Goal: Transaction & Acquisition: Purchase product/service

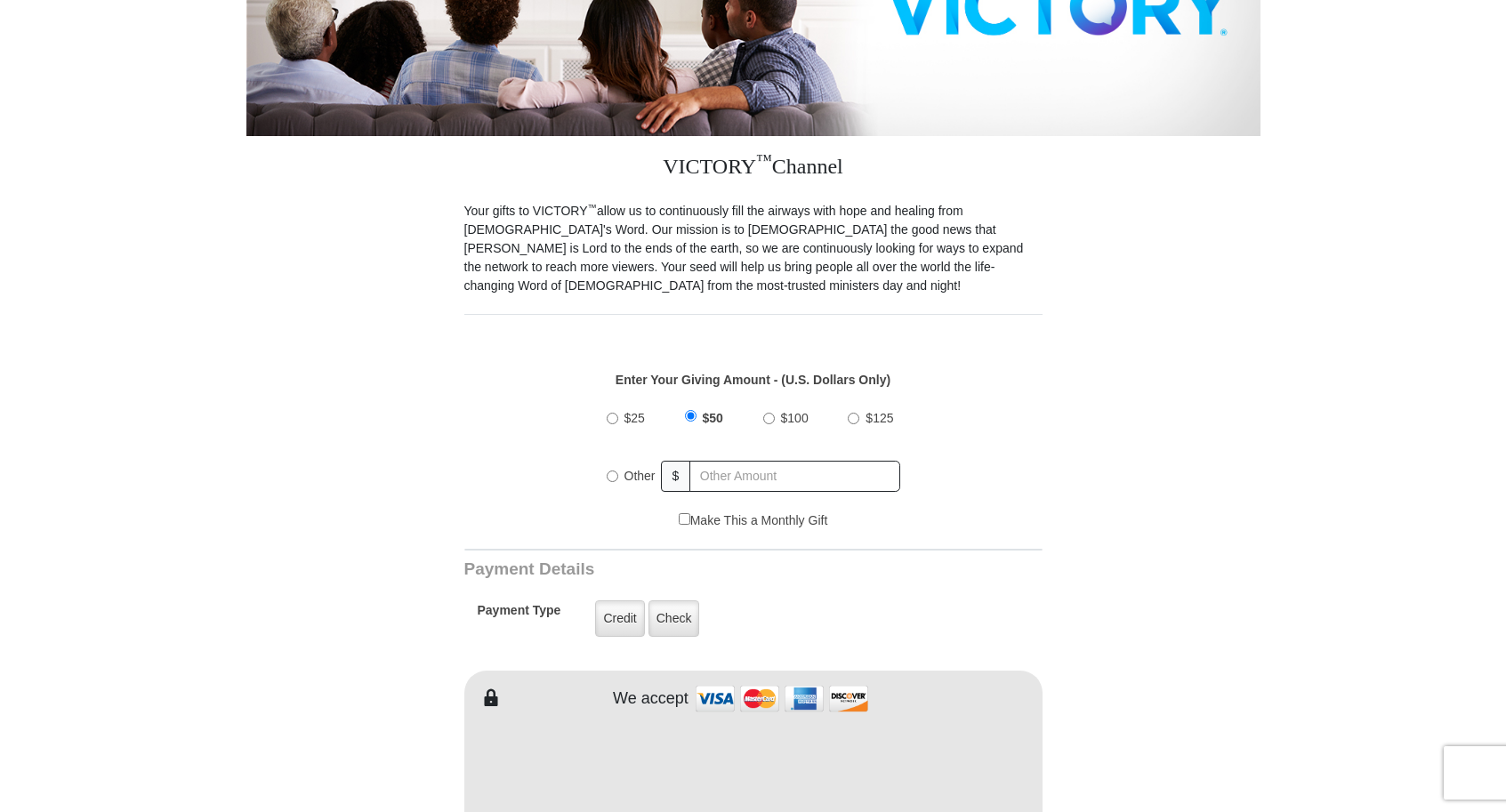
scroll to position [444, 0]
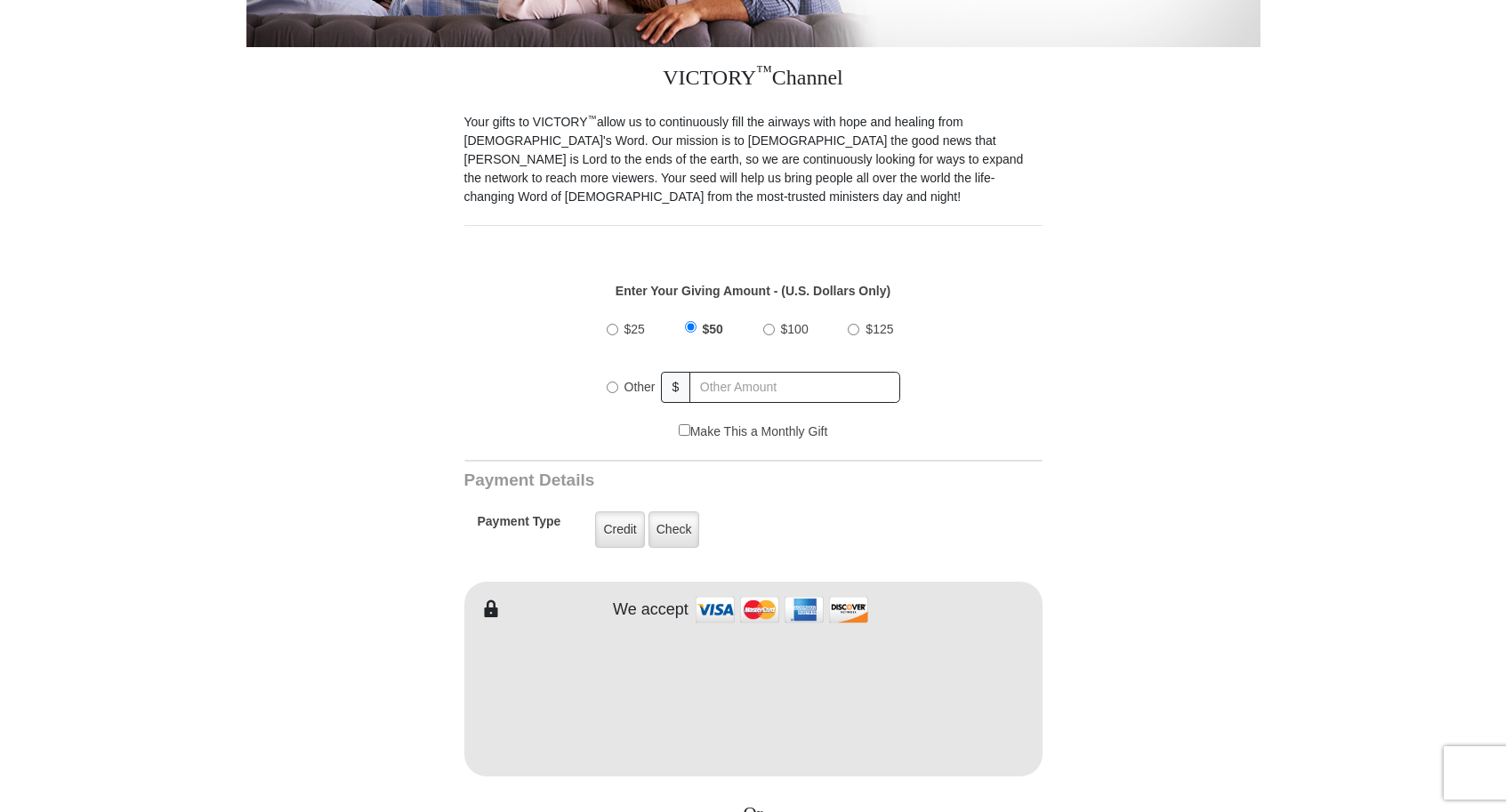
click at [627, 380] on span "Other" at bounding box center [639, 386] width 31 height 14
click at [618, 382] on input "Other" at bounding box center [612, 387] width 11 height 11
radio input "true"
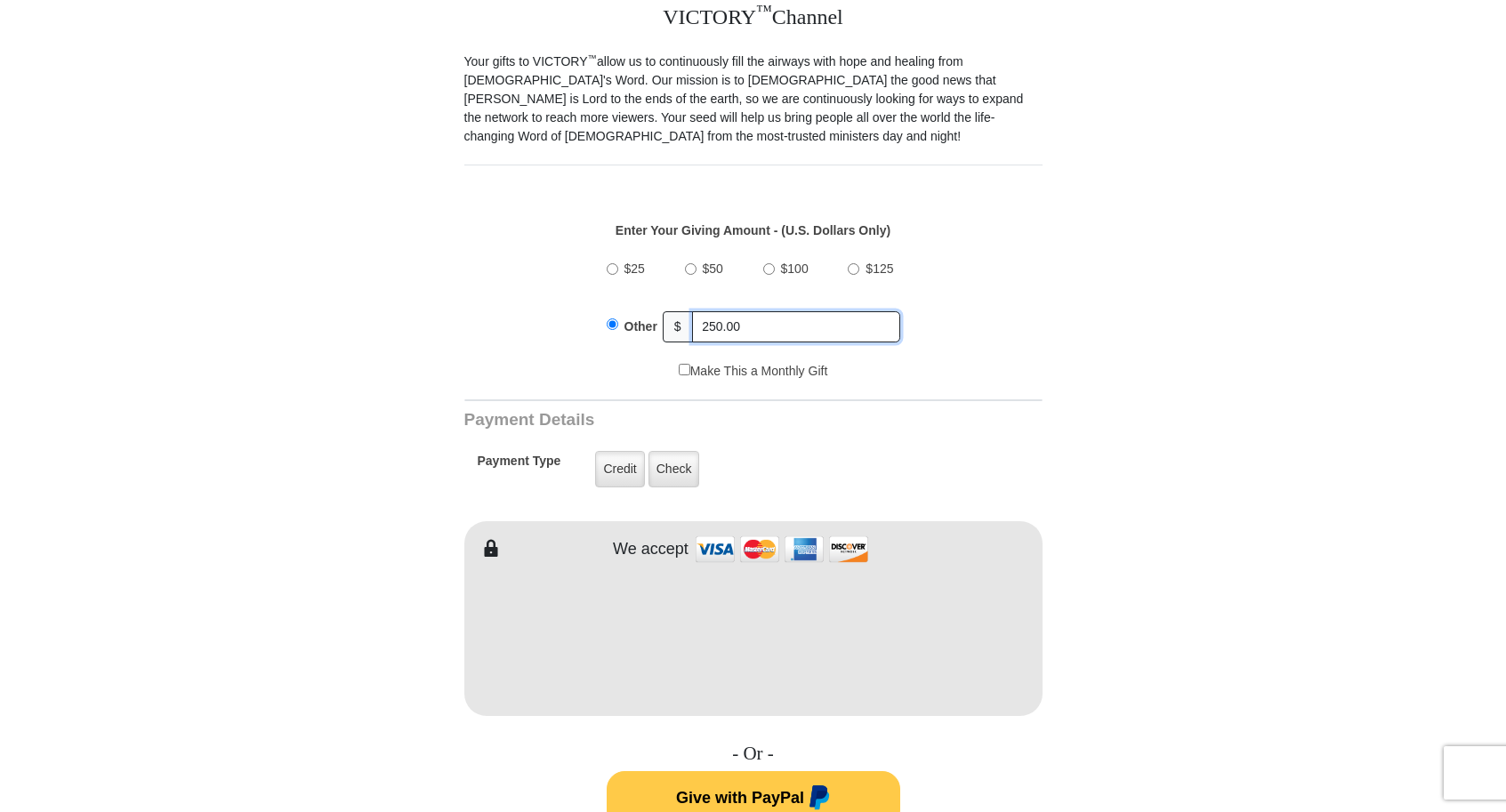
scroll to position [533, 0]
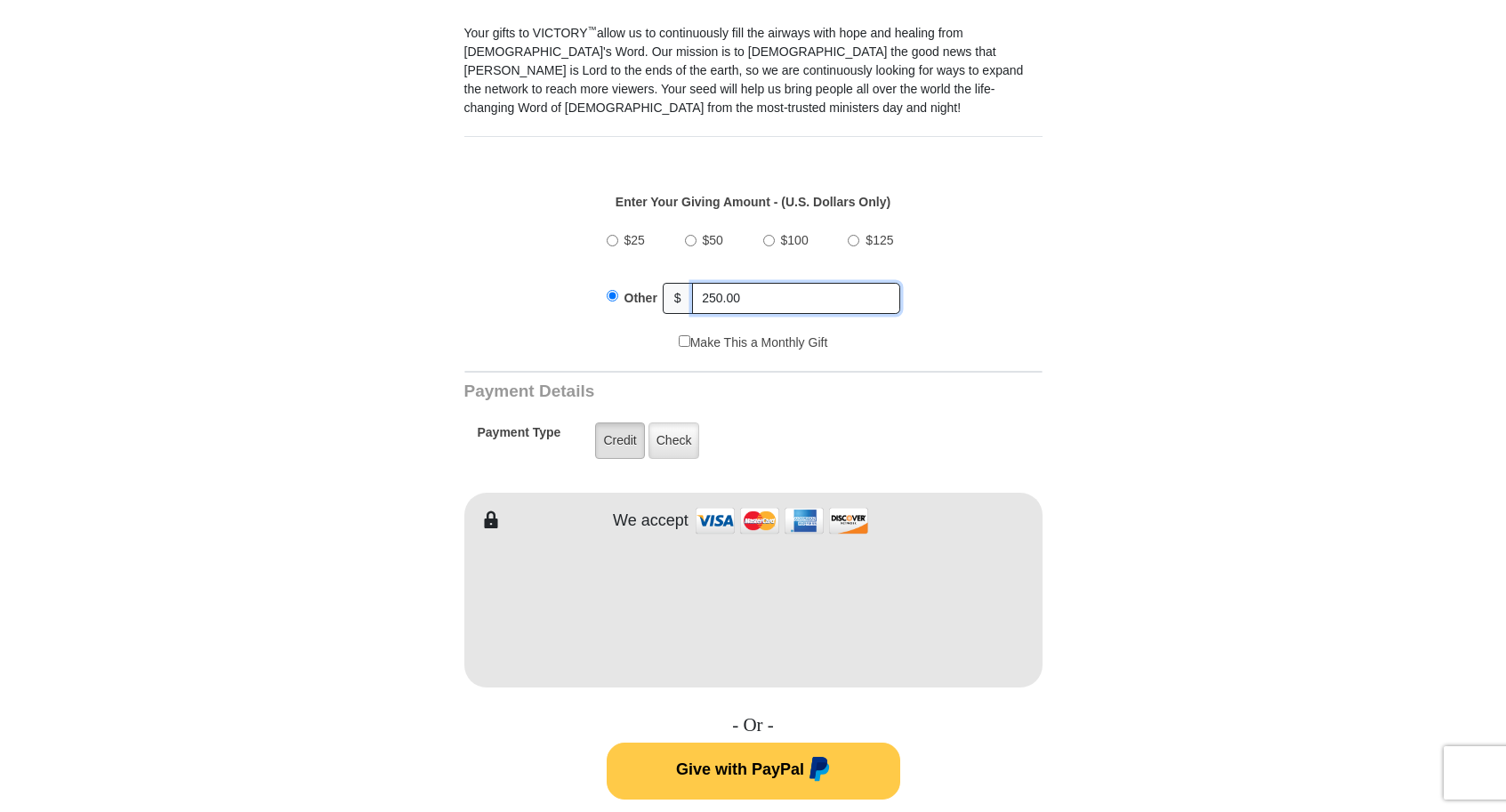
type input "250.00"
click at [618, 422] on label "Credit" at bounding box center [620, 440] width 49 height 36
click at [0, 0] on input "Credit" at bounding box center [0, 0] width 0 height 0
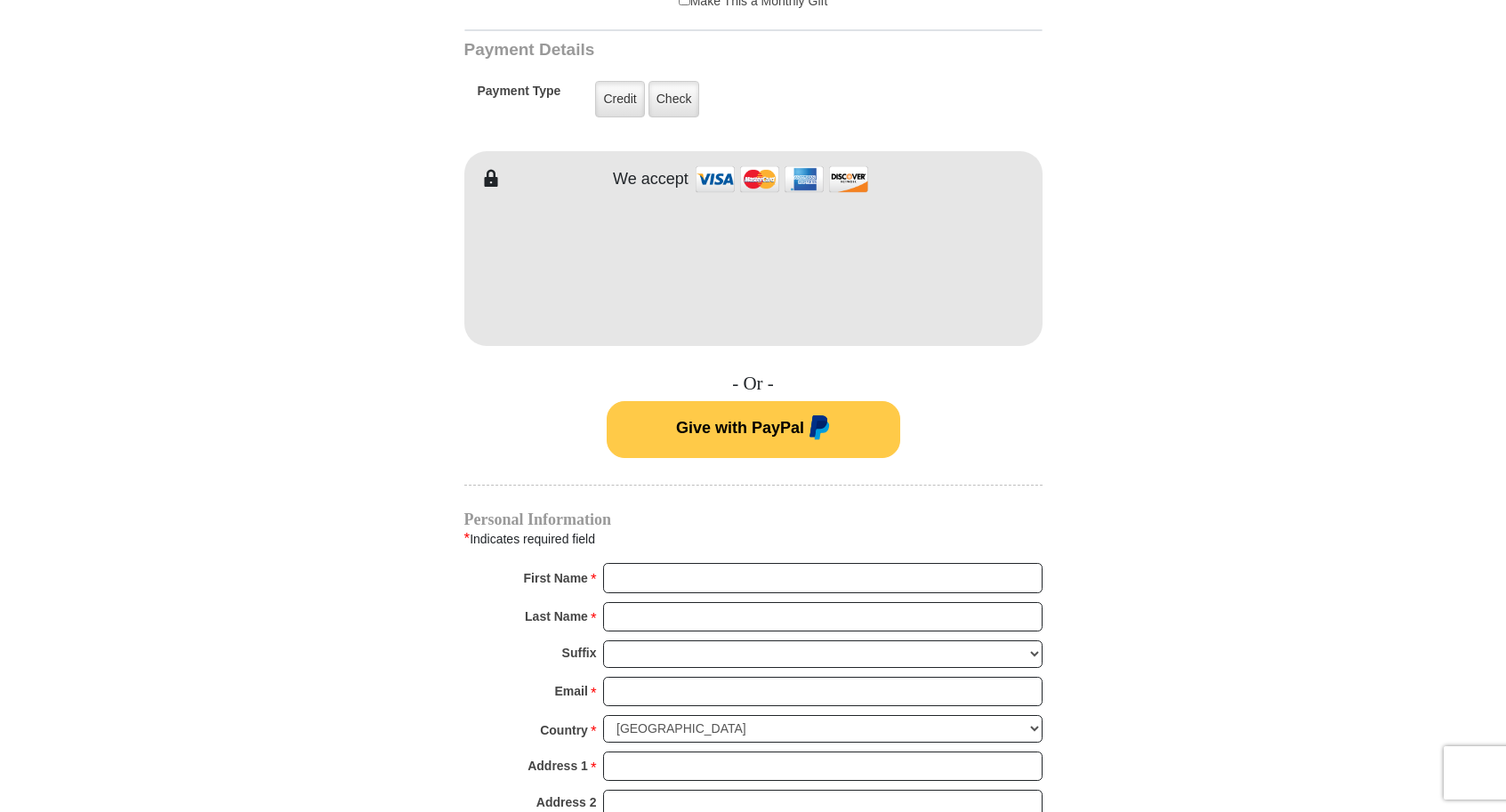
scroll to position [889, 0]
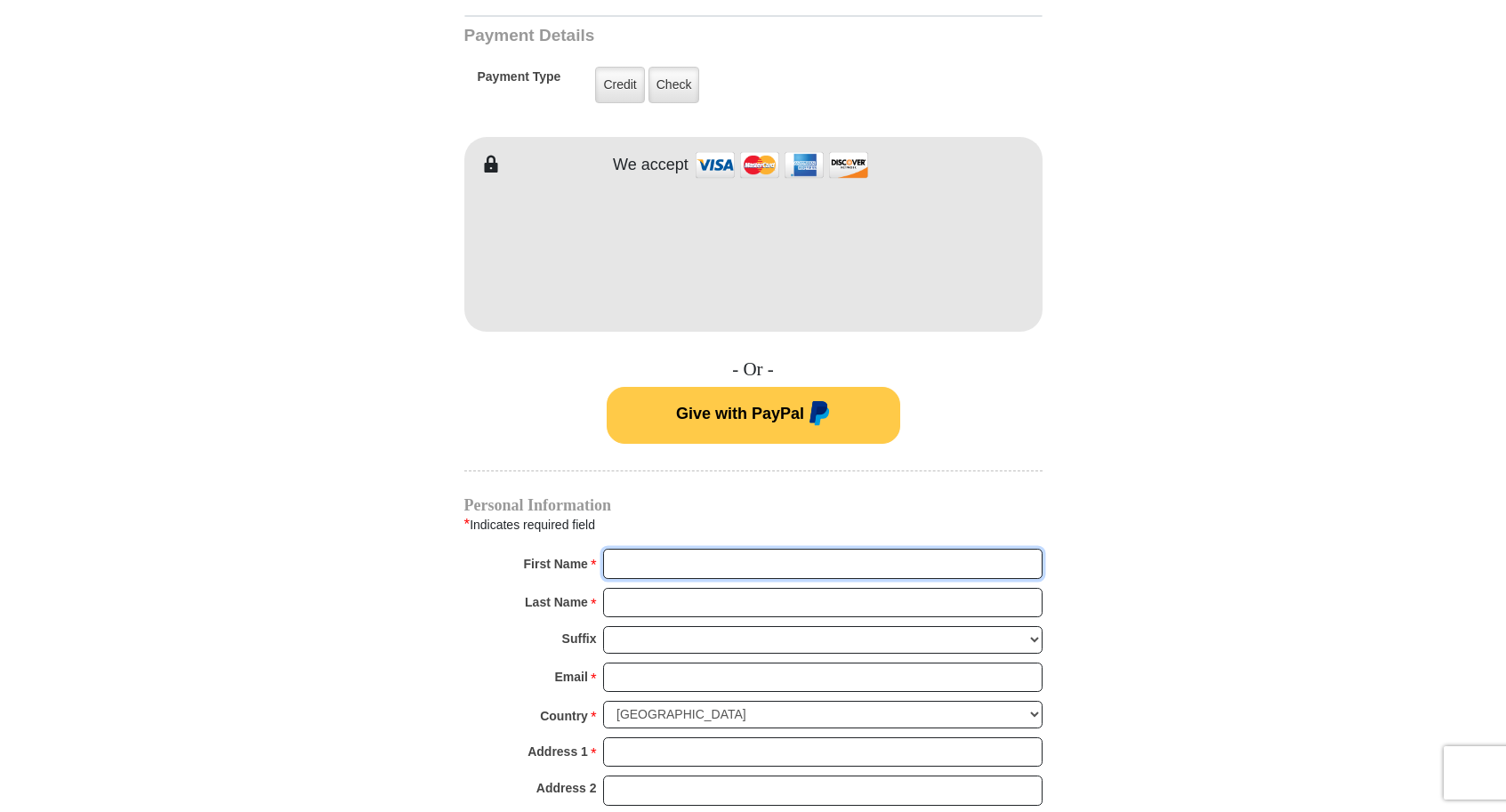
click at [697, 548] on input "First Name *" at bounding box center [822, 563] width 439 height 30
type input "[PERSON_NAME]"
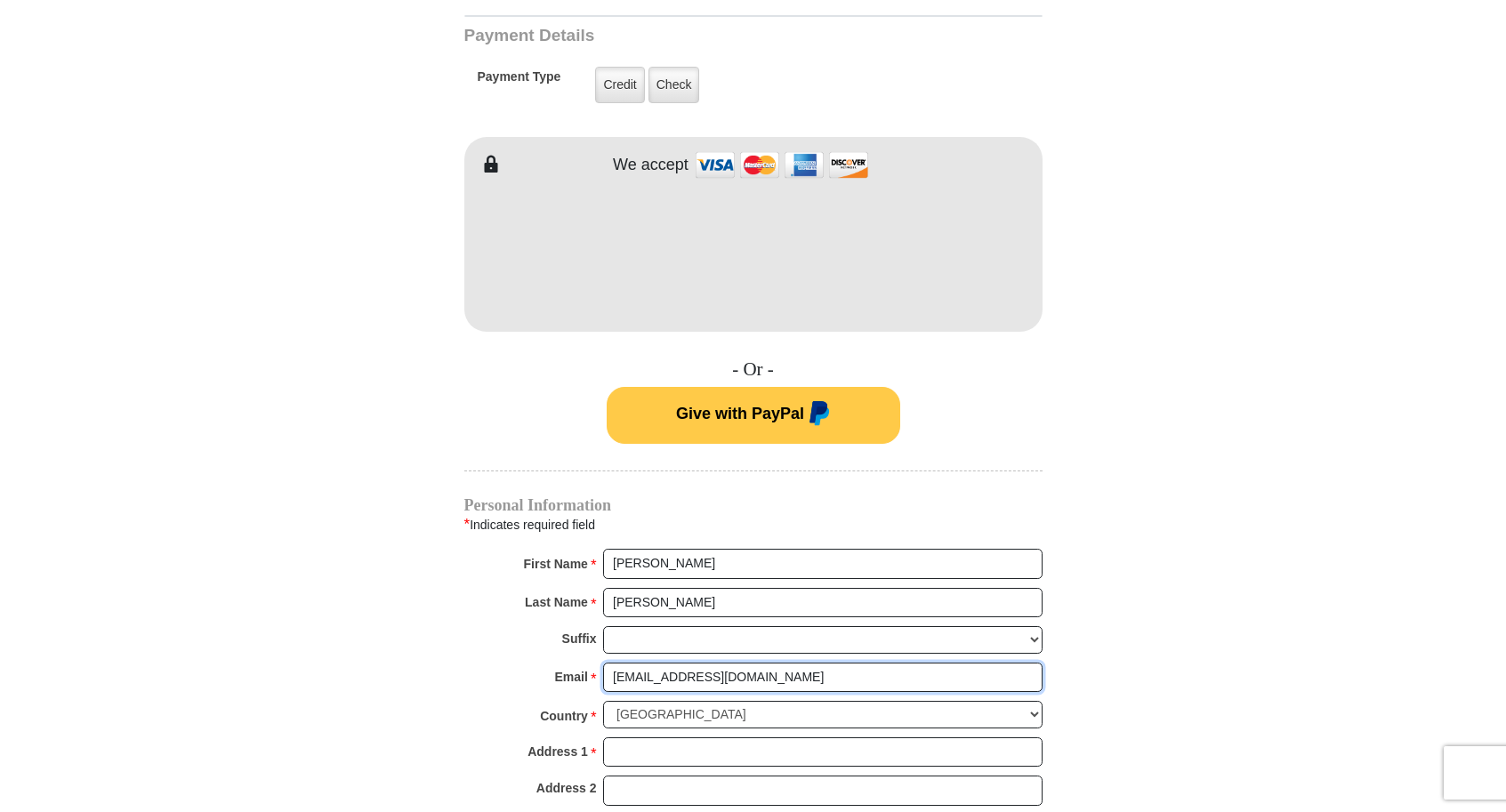
type input "[EMAIL_ADDRESS][DOMAIN_NAME]"
type input "[STREET_ADDRESS]"
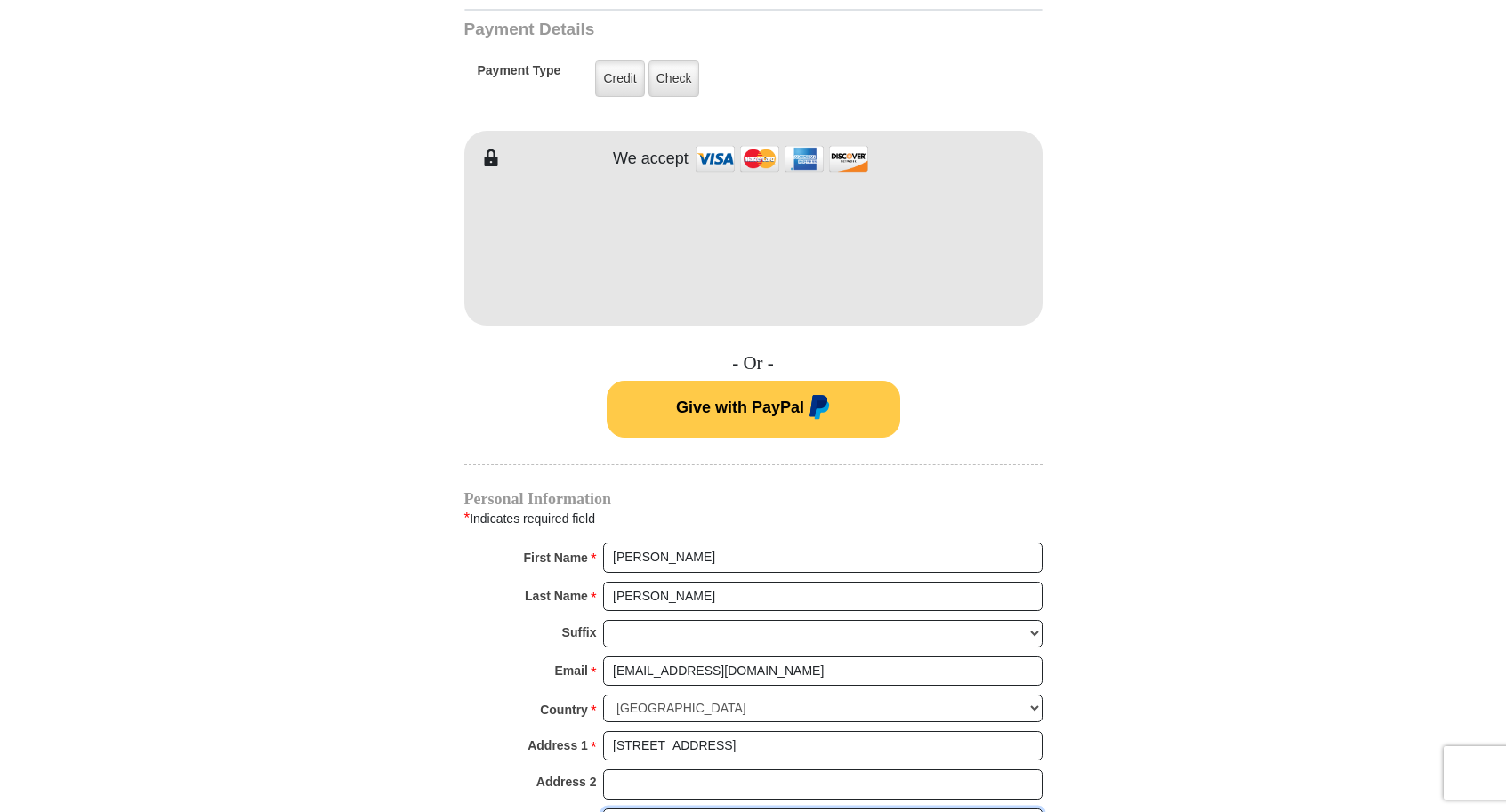
type input "Archdale"
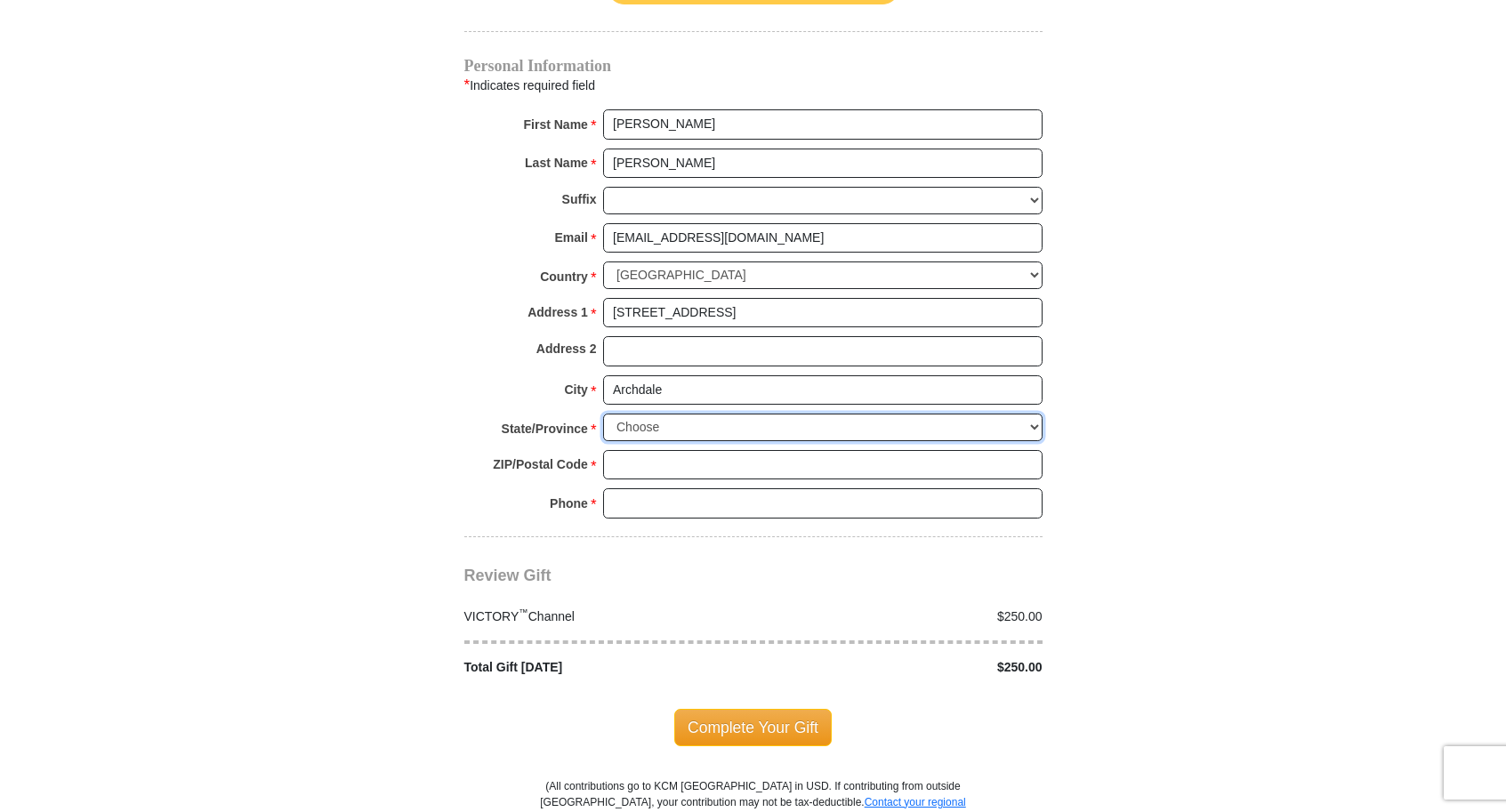
scroll to position [1331, 0]
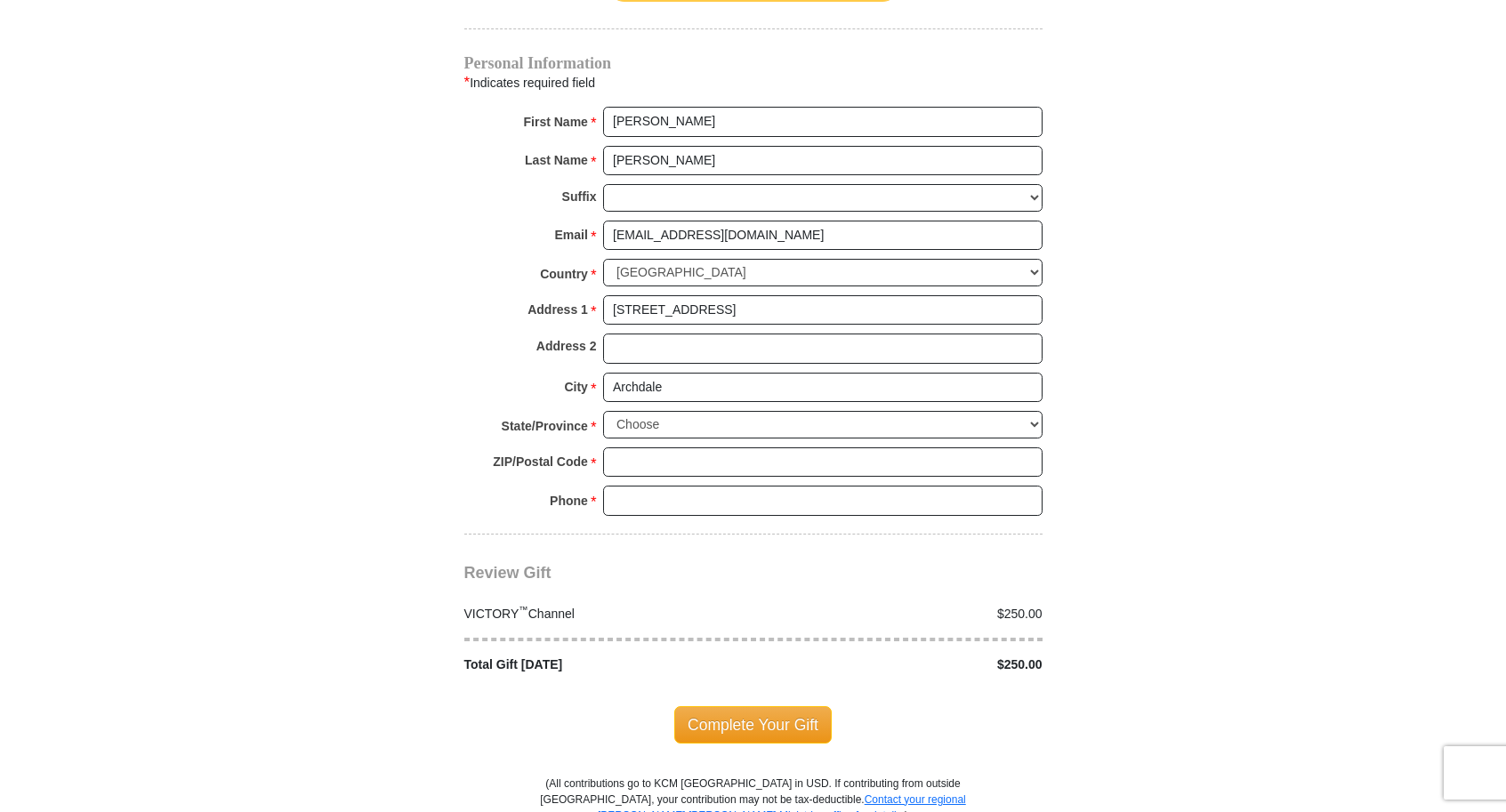
click at [740, 390] on div "City * [GEOGRAPHIC_DATA] Please enter City" at bounding box center [753, 392] width 578 height 39
click at [1037, 411] on select "Choose [US_STATE] [US_STATE] [US_STATE] [US_STATE] [US_STATE] Armed Forces Amer…" at bounding box center [822, 424] width 439 height 27
select select "NC"
click at [603, 411] on select "Choose [US_STATE] [US_STATE] [US_STATE] [US_STATE] [US_STATE] Armed Forces Amer…" at bounding box center [822, 424] width 439 height 27
click at [698, 447] on input "ZIP/Postal Code *" at bounding box center [822, 462] width 439 height 30
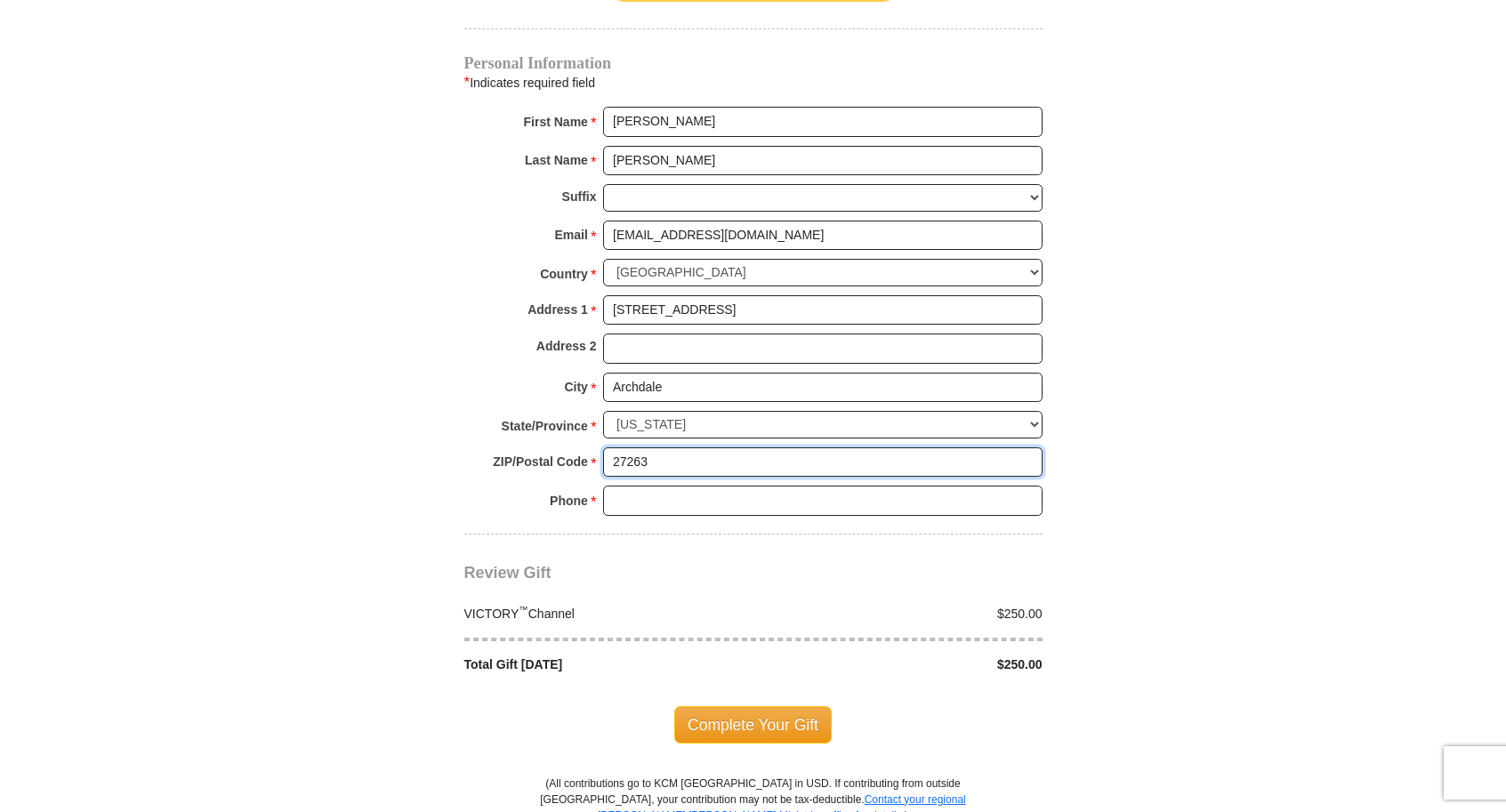
type input "27263"
click at [628, 486] on input "Phone * *" at bounding box center [822, 500] width 439 height 30
type input "[PHONE_NUMBER]"
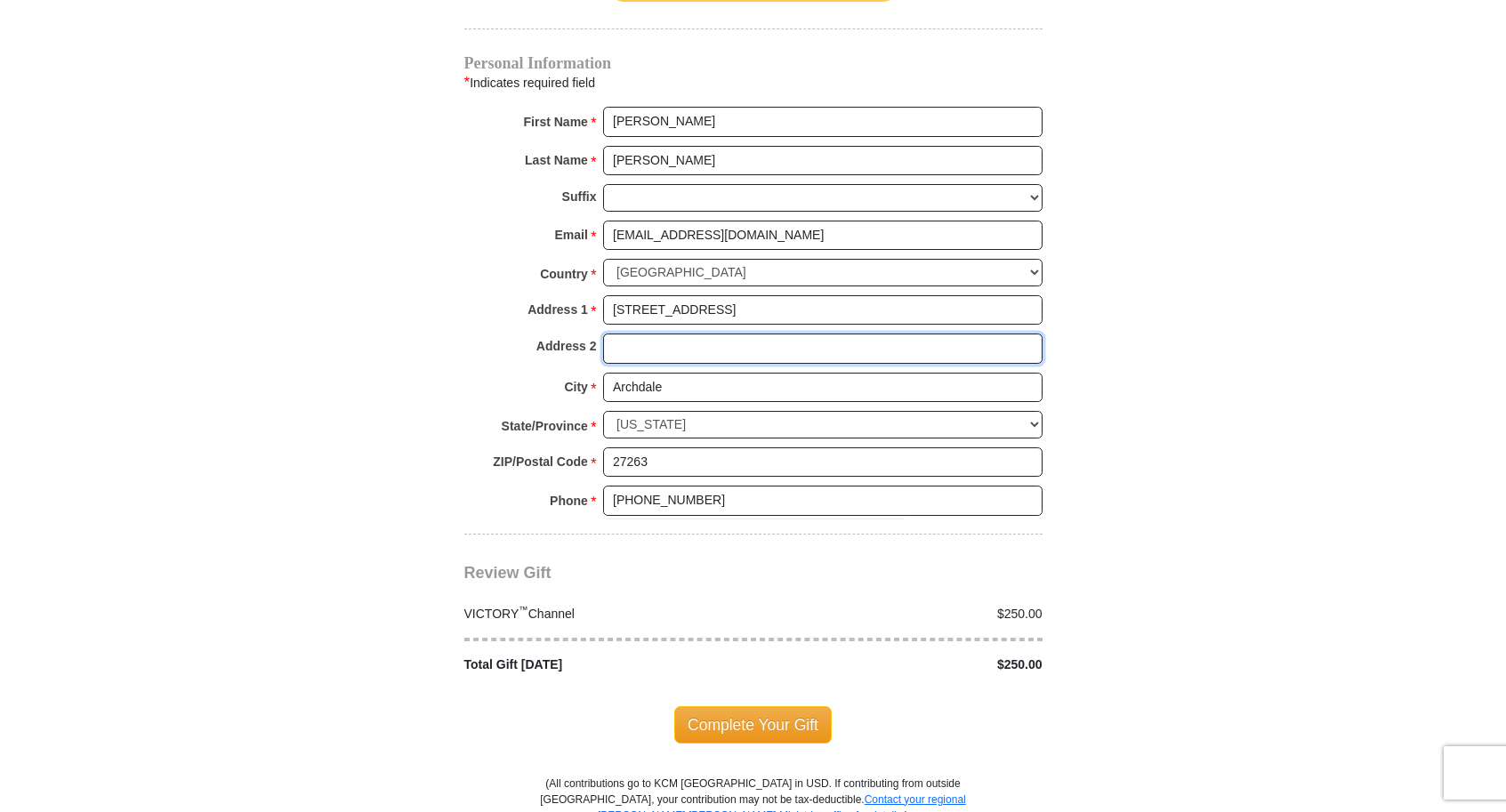
type input "[STREET_ADDRESS]"
drag, startPoint x: 719, startPoint y: 326, endPoint x: 595, endPoint y: 329, distance: 124.0
click at [598, 333] on div "Address 2 [STREET_ADDRESS]" at bounding box center [753, 353] width 578 height 39
drag, startPoint x: 732, startPoint y: 481, endPoint x: 594, endPoint y: 475, distance: 138.1
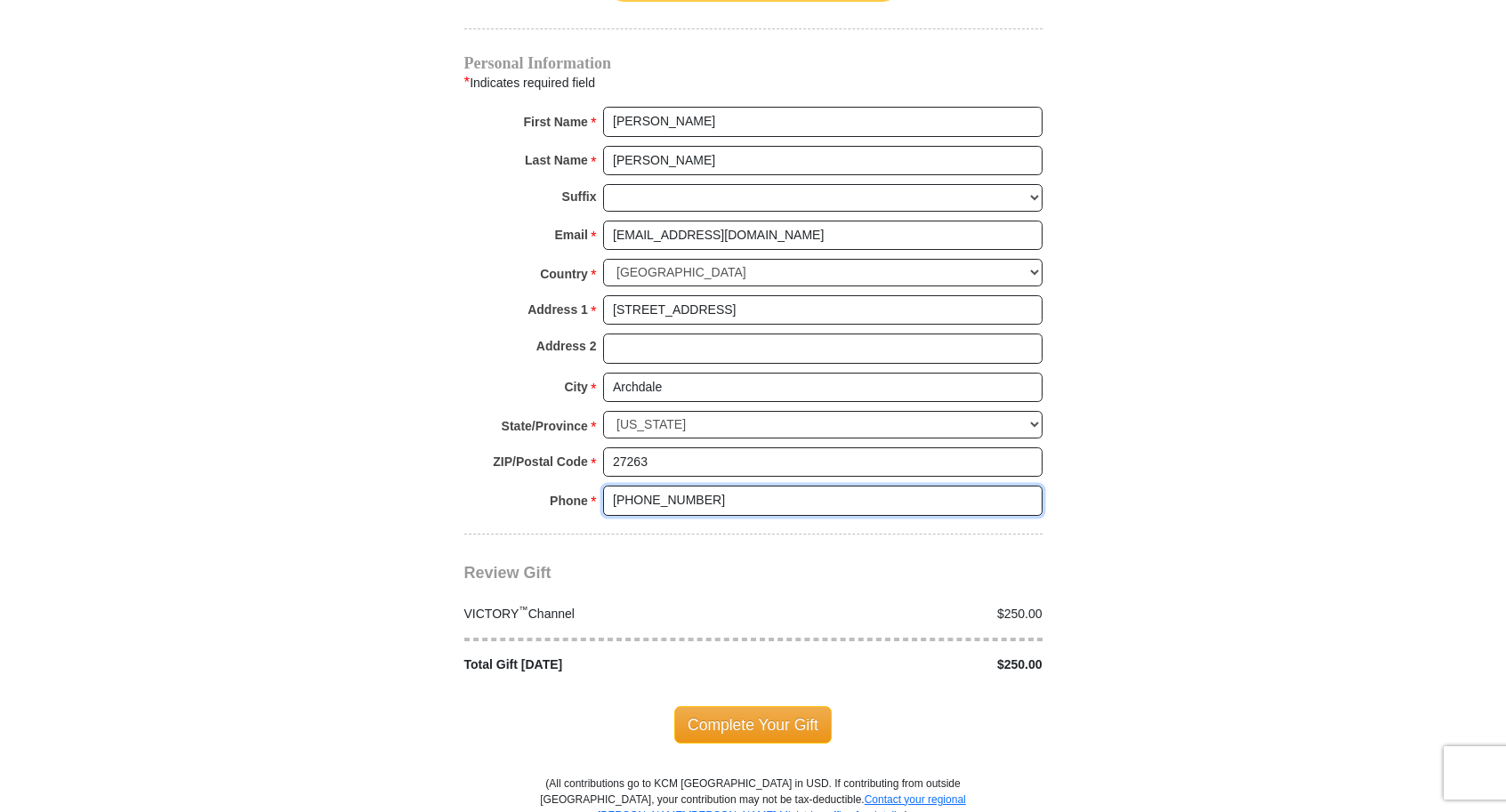
click at [594, 486] on div "Phone * * [PHONE_NUMBER] Please enter Phone Number Please enter Phone" at bounding box center [753, 505] width 578 height 39
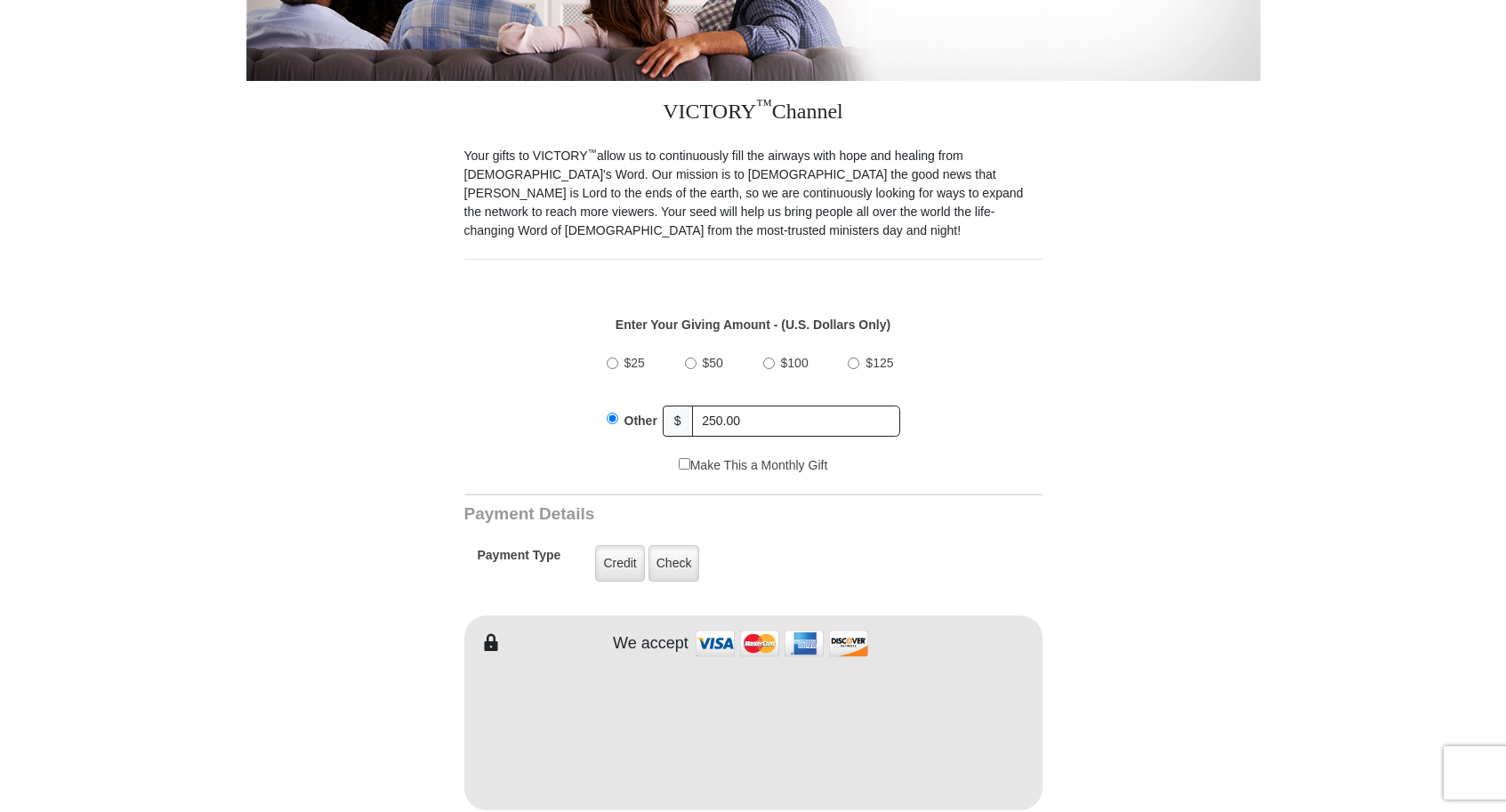
scroll to position [442, 0]
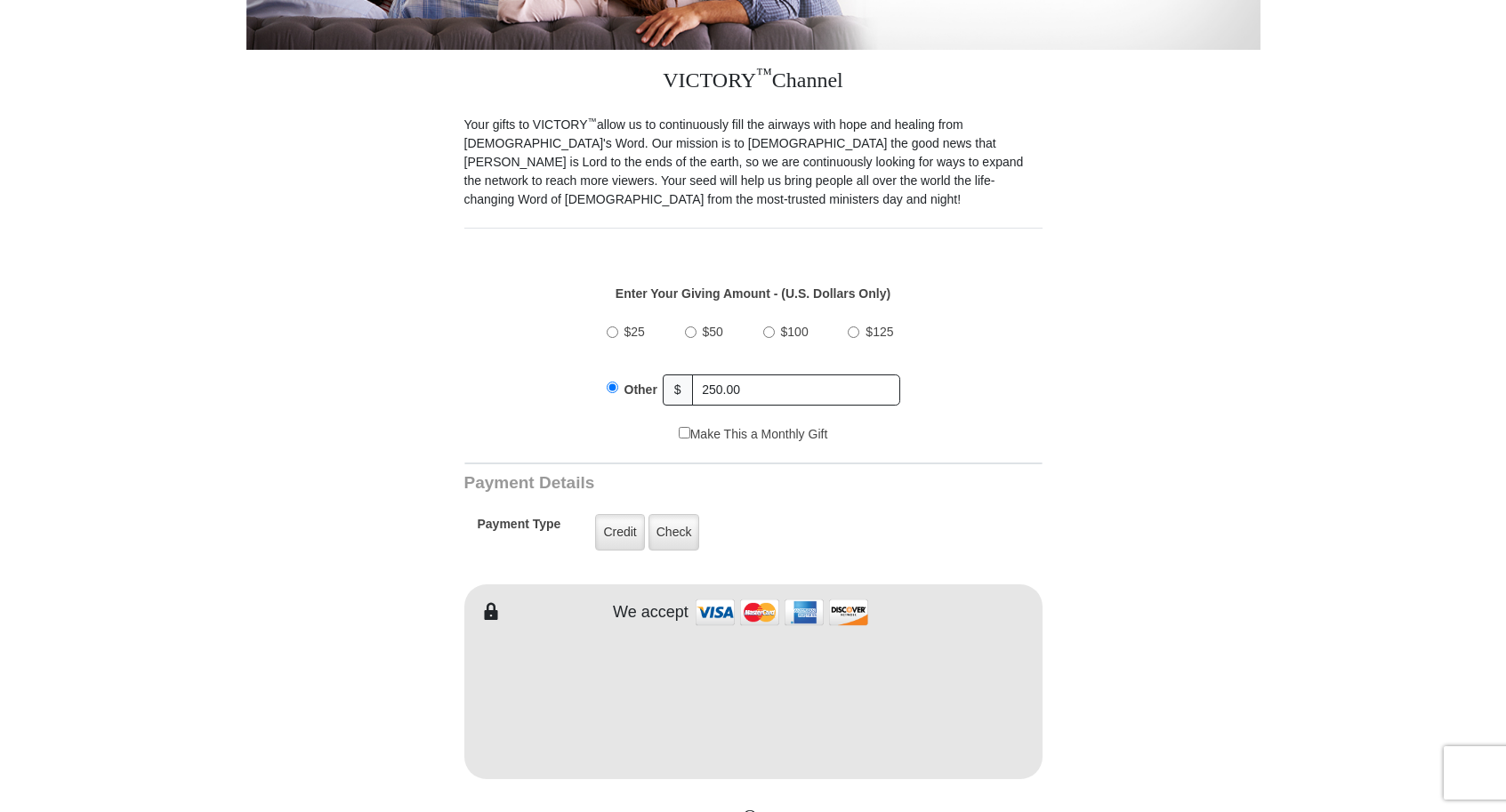
type input "[PHONE_NUMBER]"
drag, startPoint x: 796, startPoint y: 369, endPoint x: 663, endPoint y: 379, distance: 133.4
click at [663, 379] on div "Other $ 250.00" at bounding box center [753, 389] width 294 height 45
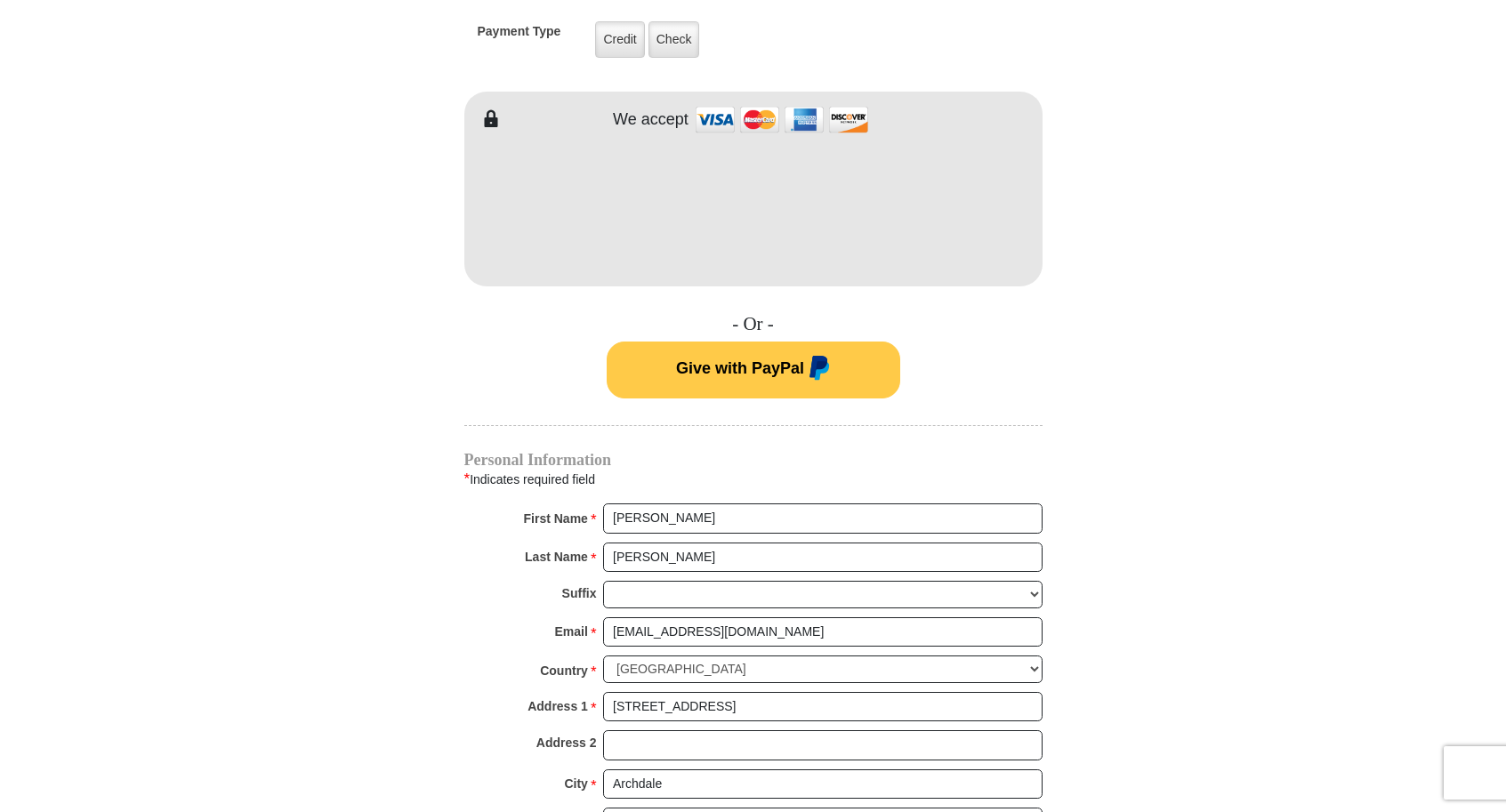
scroll to position [975, 0]
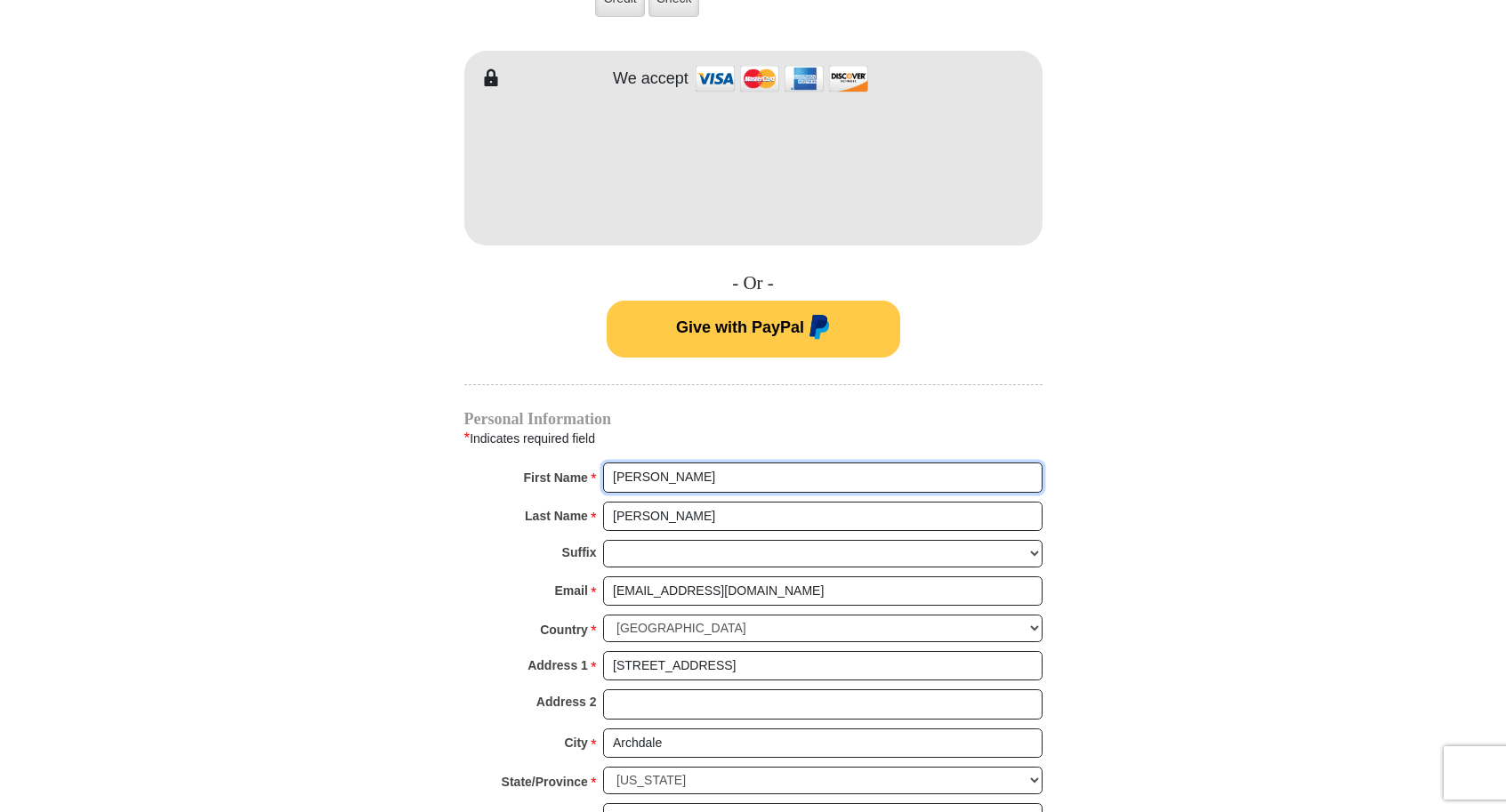
drag, startPoint x: 766, startPoint y: 466, endPoint x: 582, endPoint y: 457, distance: 184.2
click at [599, 462] on div "First Name * [PERSON_NAME] Please enter First Name" at bounding box center [753, 482] width 578 height 39
drag, startPoint x: 694, startPoint y: 493, endPoint x: 613, endPoint y: 497, distance: 81.1
click at [613, 501] on input "[PERSON_NAME]" at bounding box center [822, 516] width 439 height 30
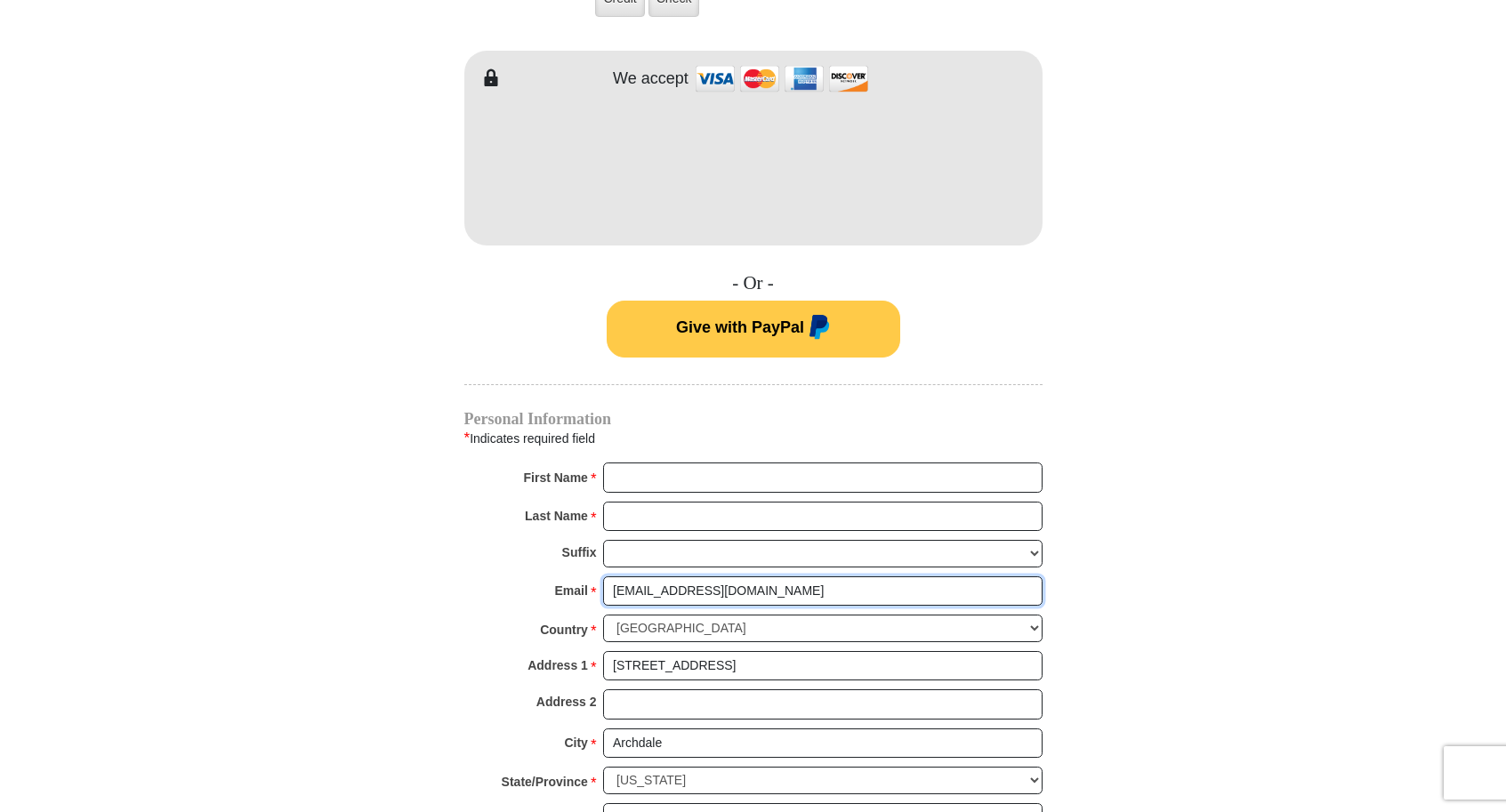
drag, startPoint x: 776, startPoint y: 573, endPoint x: 569, endPoint y: 571, distance: 207.0
click at [569, 576] on div "Email * [EMAIL_ADDRESS][DOMAIN_NAME] Please enter Email The email address you h…" at bounding box center [753, 596] width 578 height 39
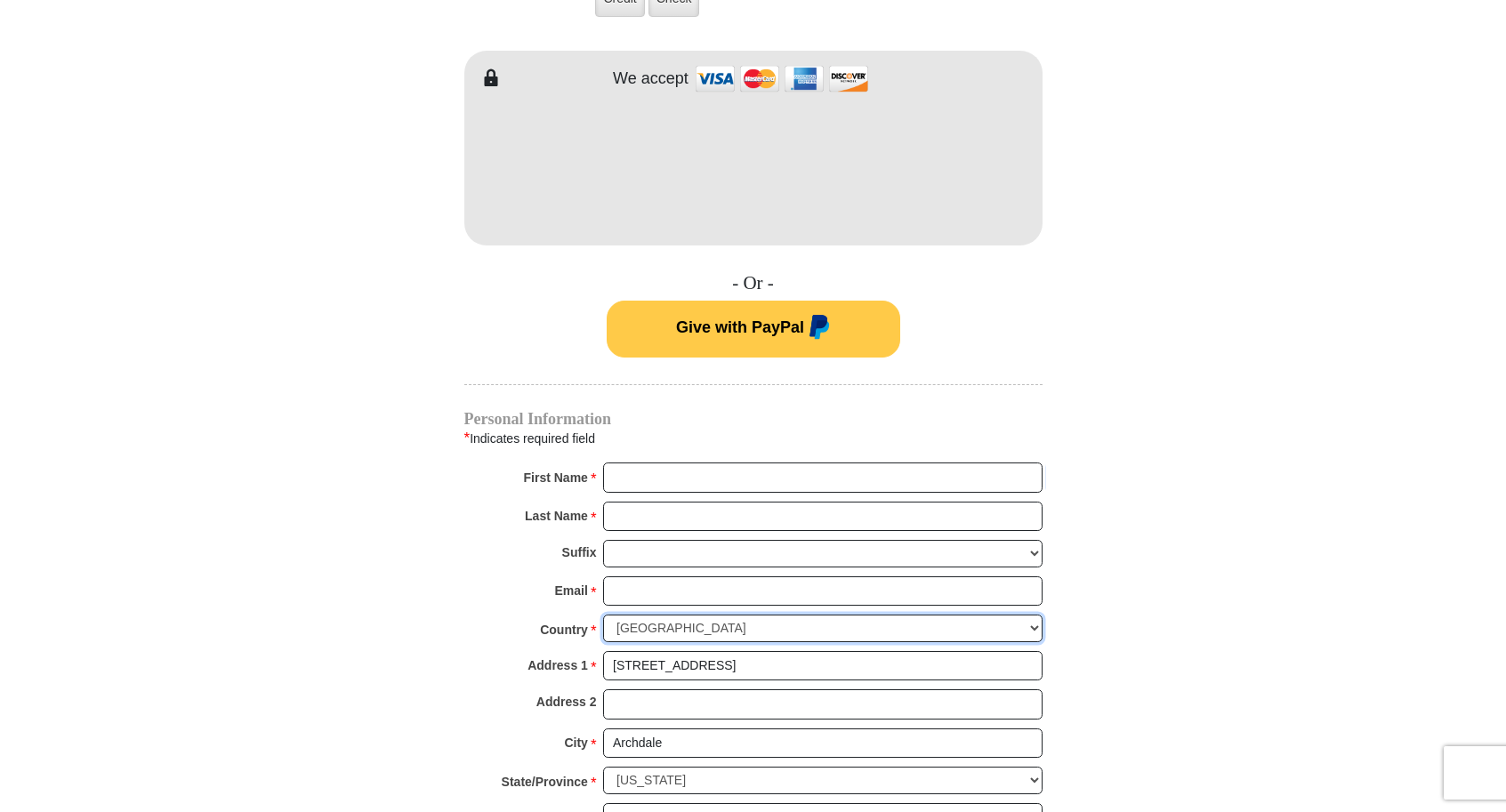
drag, startPoint x: 756, startPoint y: 600, endPoint x: 614, endPoint y: 607, distance: 142.2
click at [614, 615] on select "[GEOGRAPHIC_DATA] [GEOGRAPHIC_DATA] [GEOGRAPHIC_DATA] [GEOGRAPHIC_DATA] [GEOGRA…" at bounding box center [822, 628] width 439 height 27
click at [774, 615] on select "[GEOGRAPHIC_DATA] [GEOGRAPHIC_DATA] [GEOGRAPHIC_DATA] [GEOGRAPHIC_DATA] [GEOGRA…" at bounding box center [822, 628] width 439 height 27
drag, startPoint x: 772, startPoint y: 610, endPoint x: 594, endPoint y: 609, distance: 178.0
click at [594, 615] on div "Country * [GEOGRAPHIC_DATA] [GEOGRAPHIC_DATA] [GEOGRAPHIC_DATA] [GEOGRAPHIC_DAT…" at bounding box center [753, 632] width 578 height 36
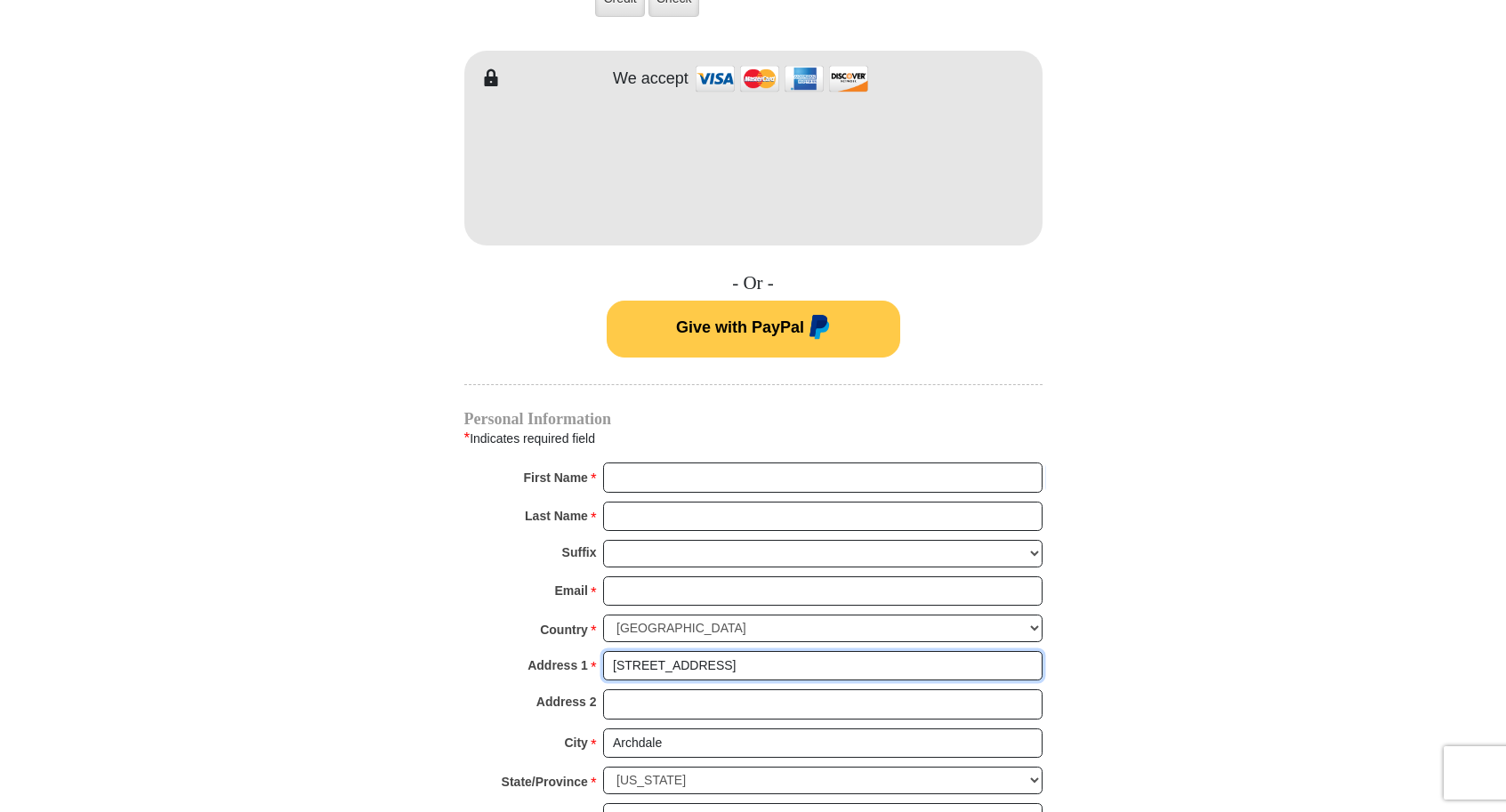
drag, startPoint x: 732, startPoint y: 649, endPoint x: 565, endPoint y: 652, distance: 167.0
click at [565, 652] on div "Address 1 * [STREET_ADDRESS] Please enter Address 1" at bounding box center [753, 671] width 578 height 39
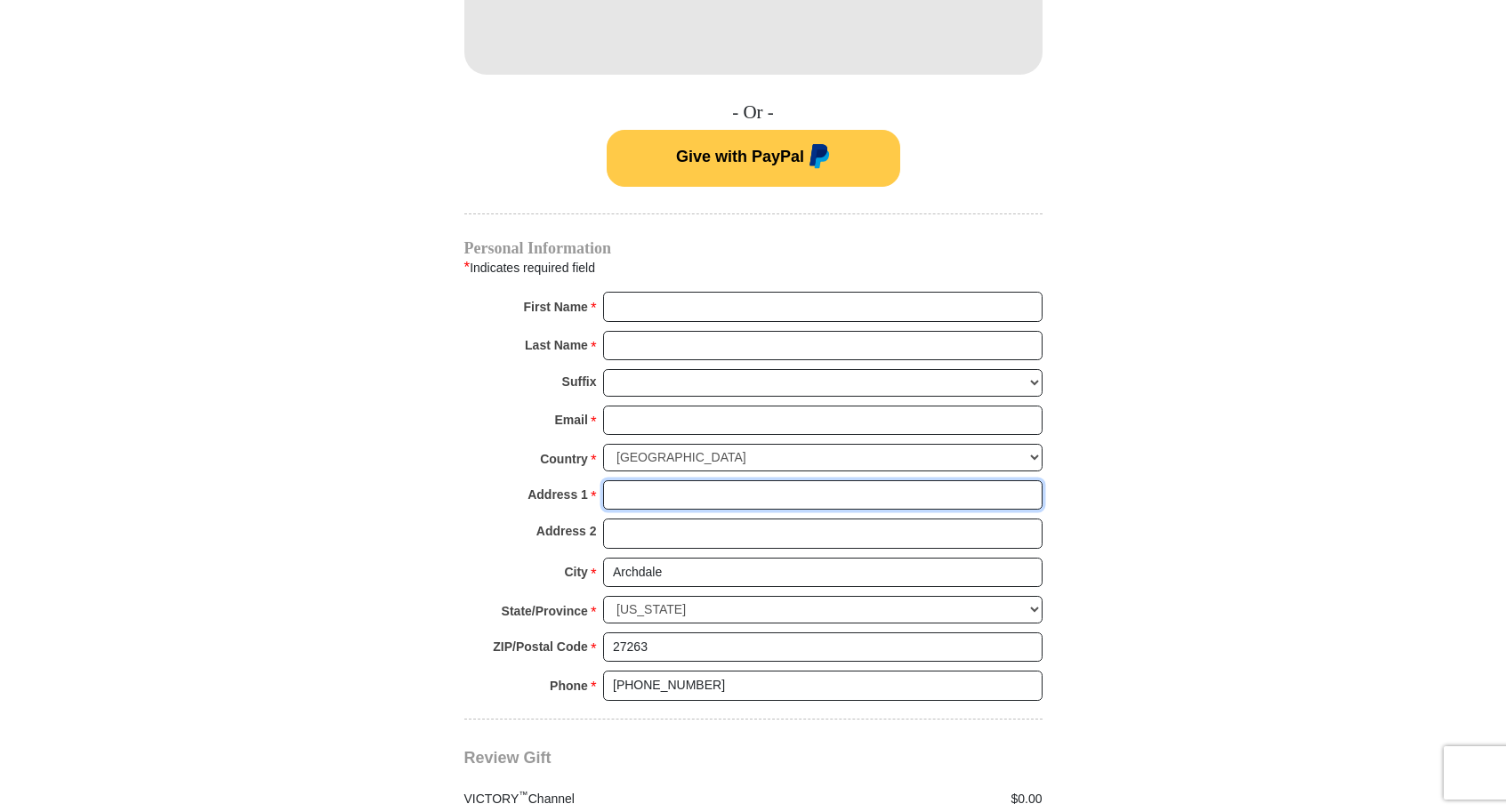
scroll to position [1153, 0]
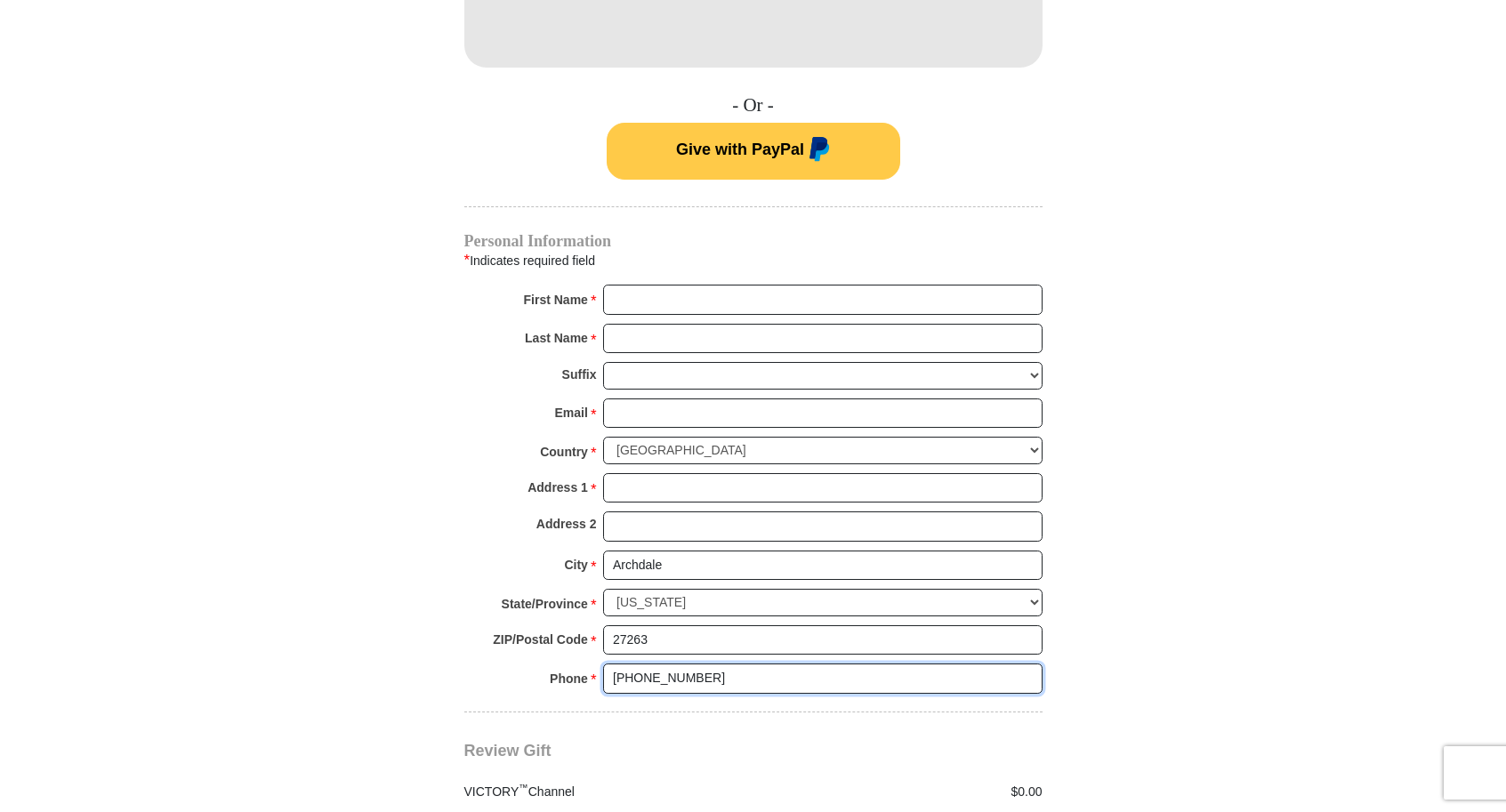
drag, startPoint x: 701, startPoint y: 655, endPoint x: 569, endPoint y: 662, distance: 132.2
click at [569, 663] on div "Phone * * [PHONE_NUMBER] Please enter Phone Number Please enter Phone" at bounding box center [753, 683] width 578 height 39
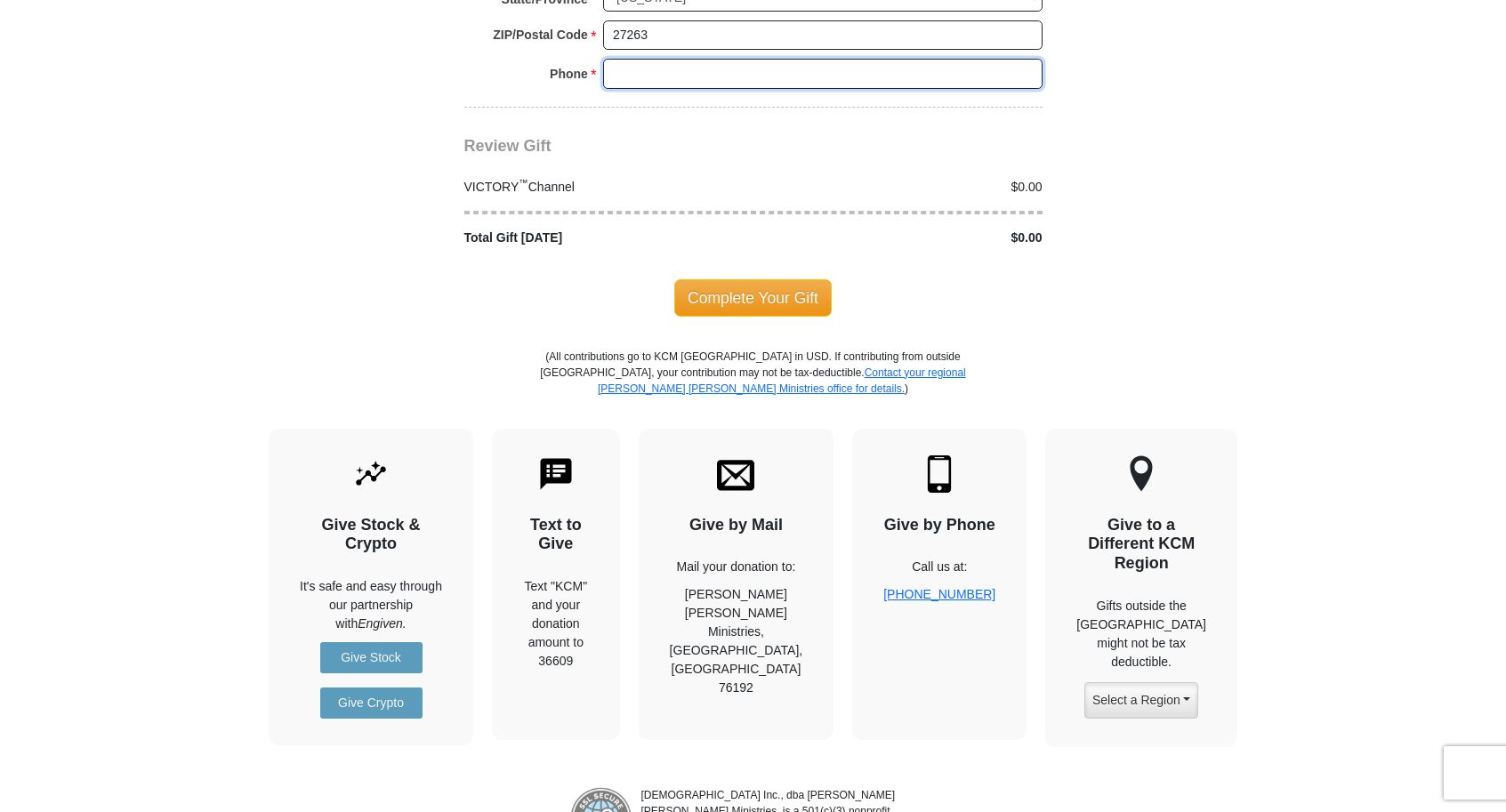
scroll to position [1776, 0]
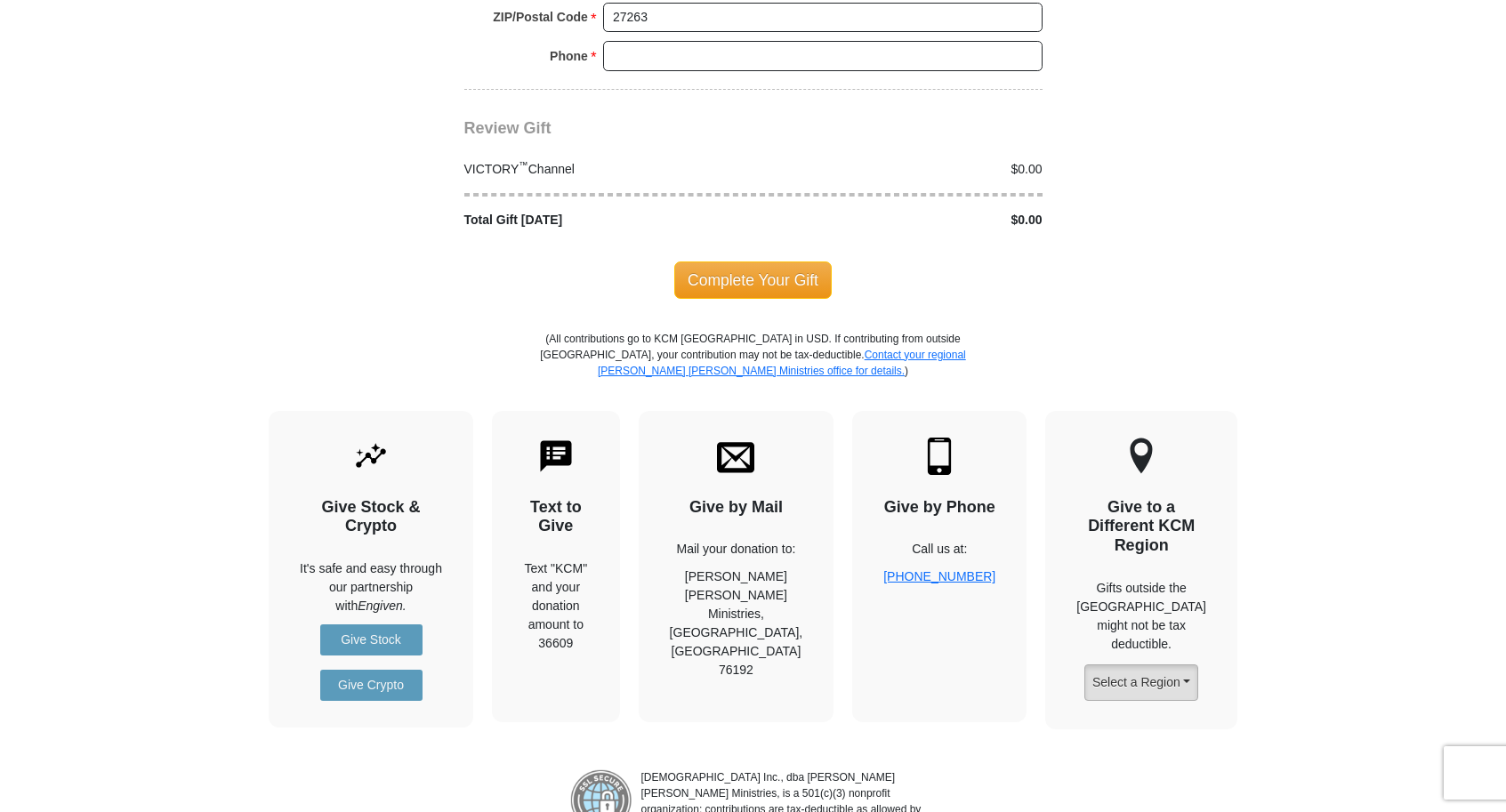
click at [1178, 664] on button "Select a Region" at bounding box center [1141, 682] width 114 height 36
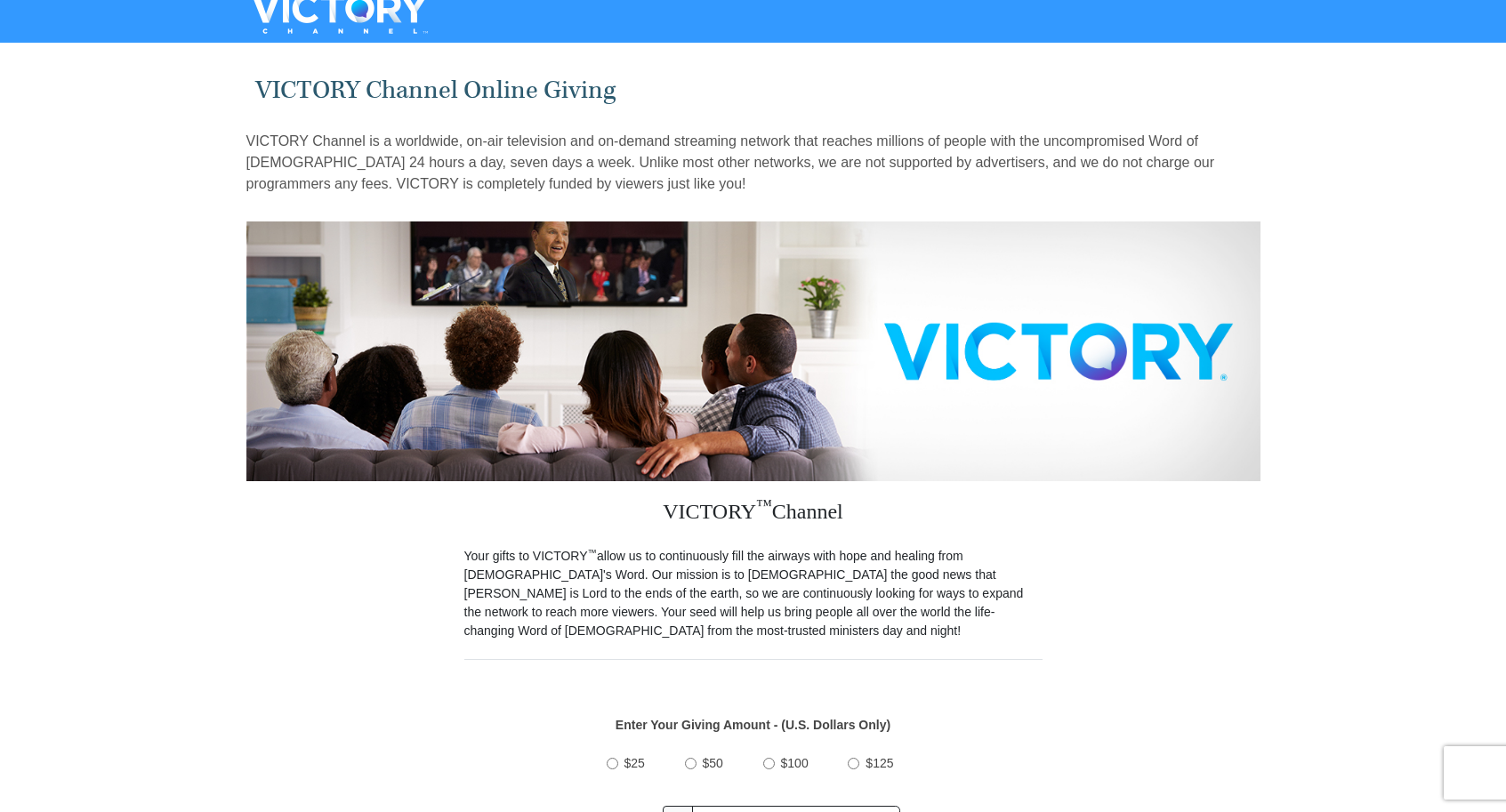
scroll to position [0, 0]
